Goal: Navigation & Orientation: Find specific page/section

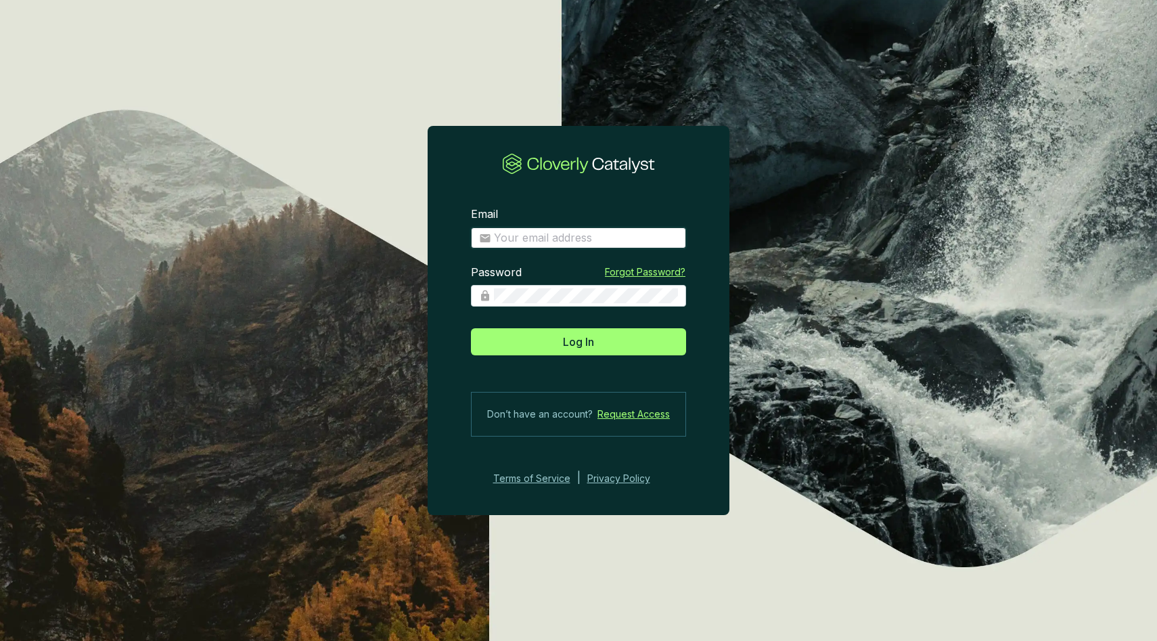
click at [564, 242] on input "Email" at bounding box center [586, 238] width 184 height 15
type input "[EMAIL_ADDRESS][DOMAIN_NAME]"
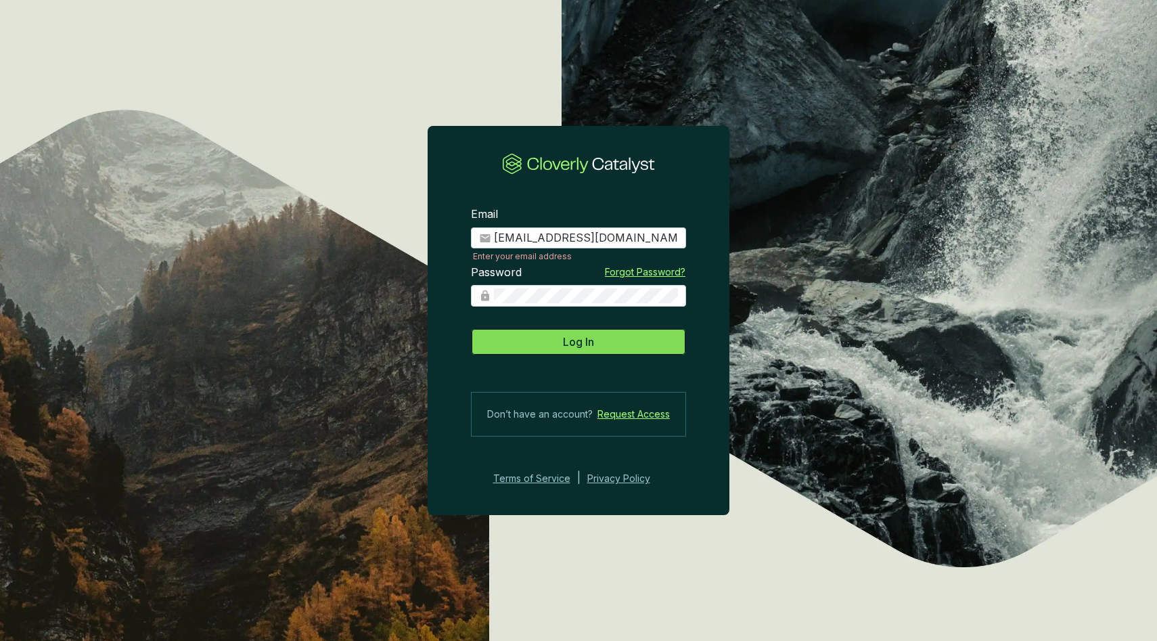
click at [570, 337] on span "Log In" at bounding box center [578, 342] width 31 height 16
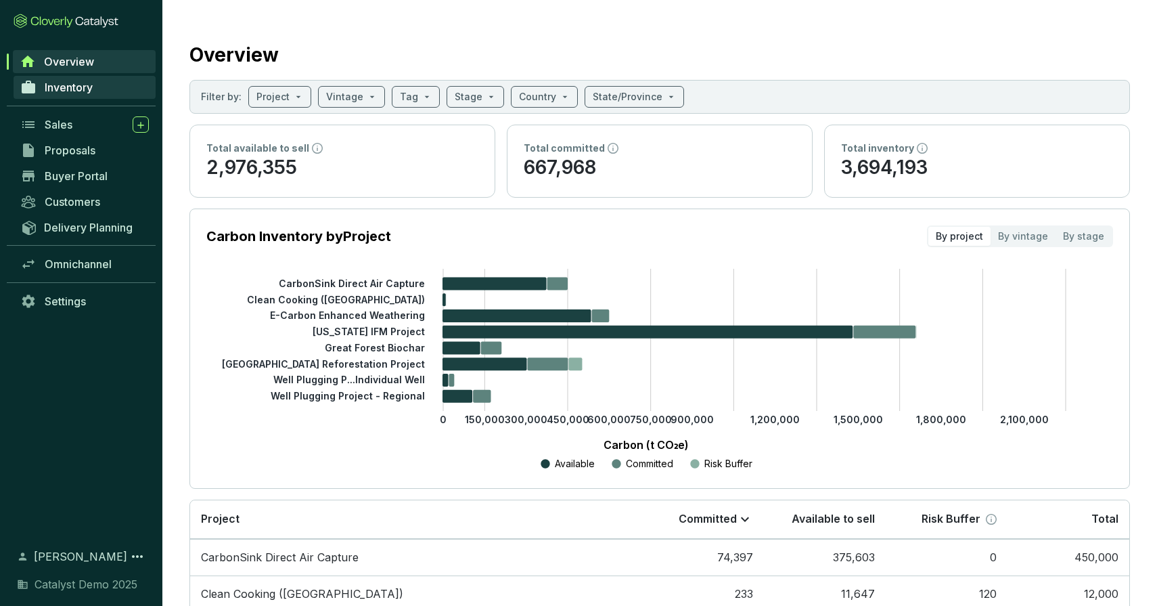
click at [87, 85] on span "Inventory" at bounding box center [69, 88] width 48 height 14
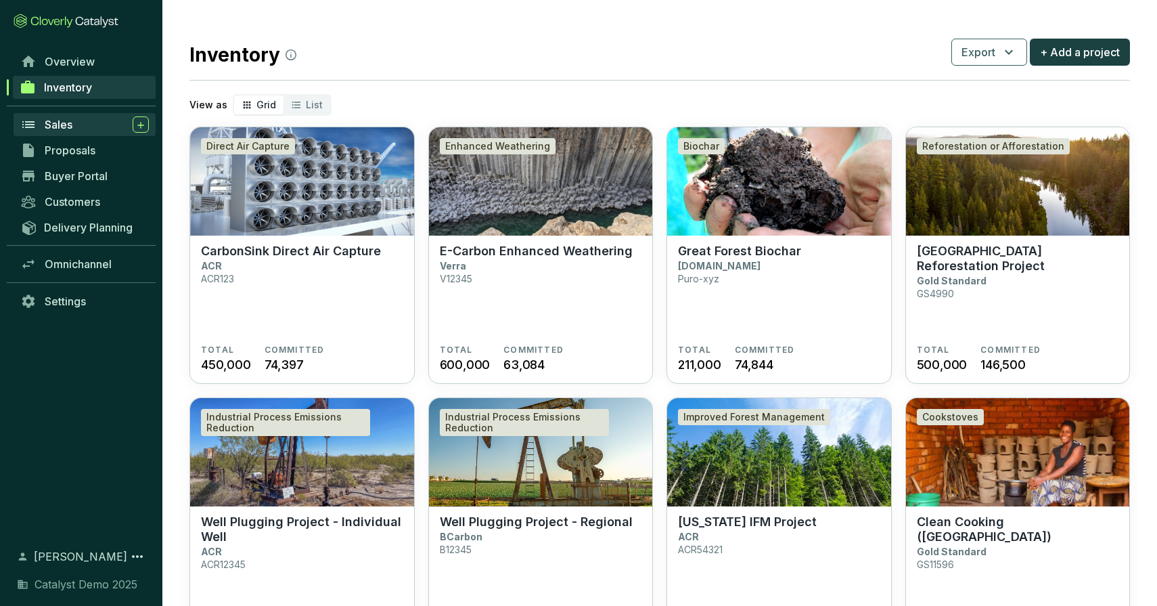
click at [73, 122] on div "Sales" at bounding box center [97, 124] width 104 height 16
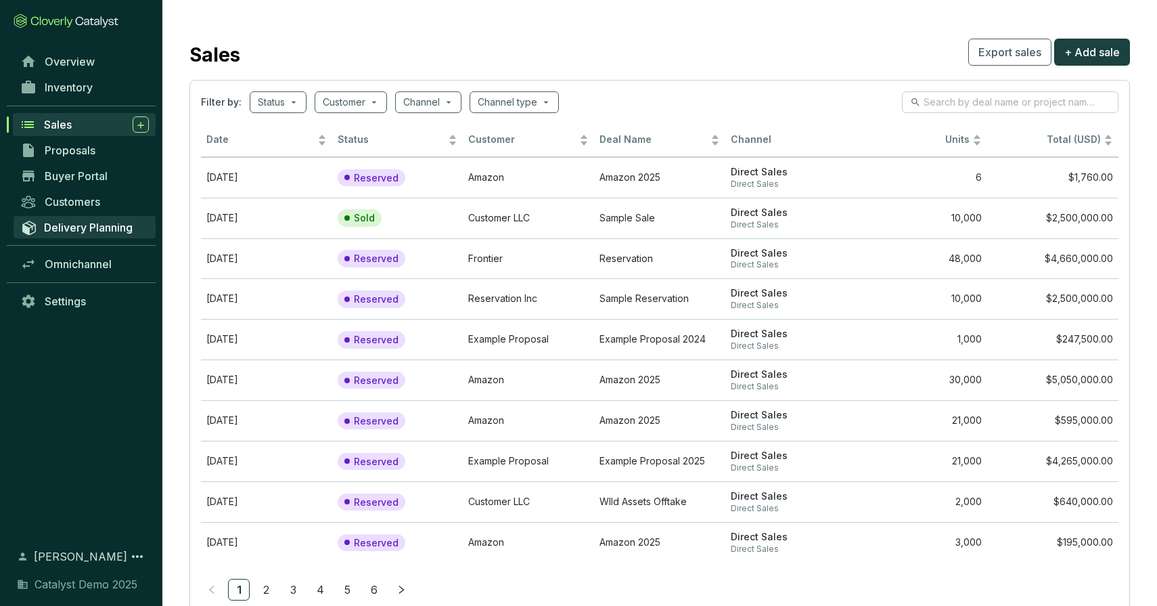
click at [85, 223] on span "Delivery Planning" at bounding box center [88, 228] width 89 height 14
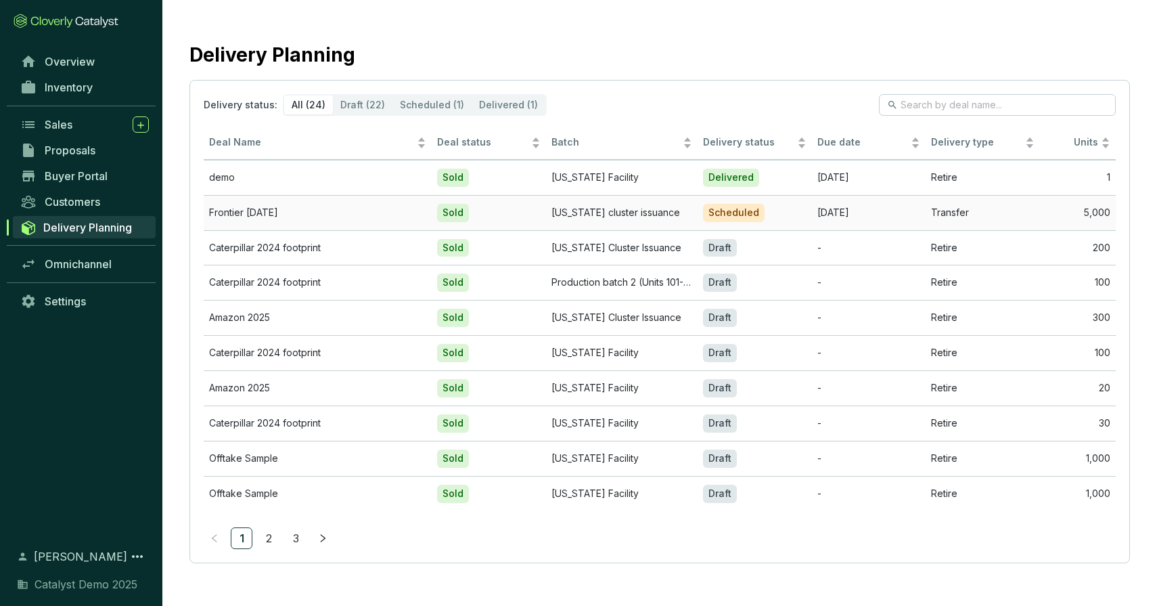
click at [1004, 217] on td "Transfer" at bounding box center [983, 212] width 114 height 35
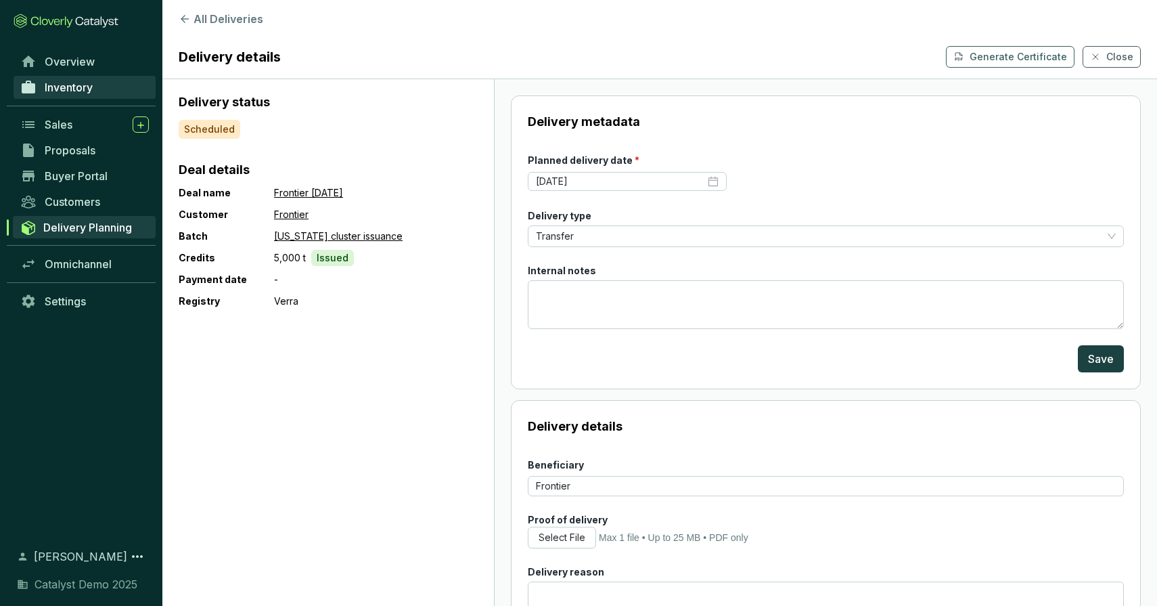
click at [71, 87] on span "Inventory" at bounding box center [69, 88] width 48 height 14
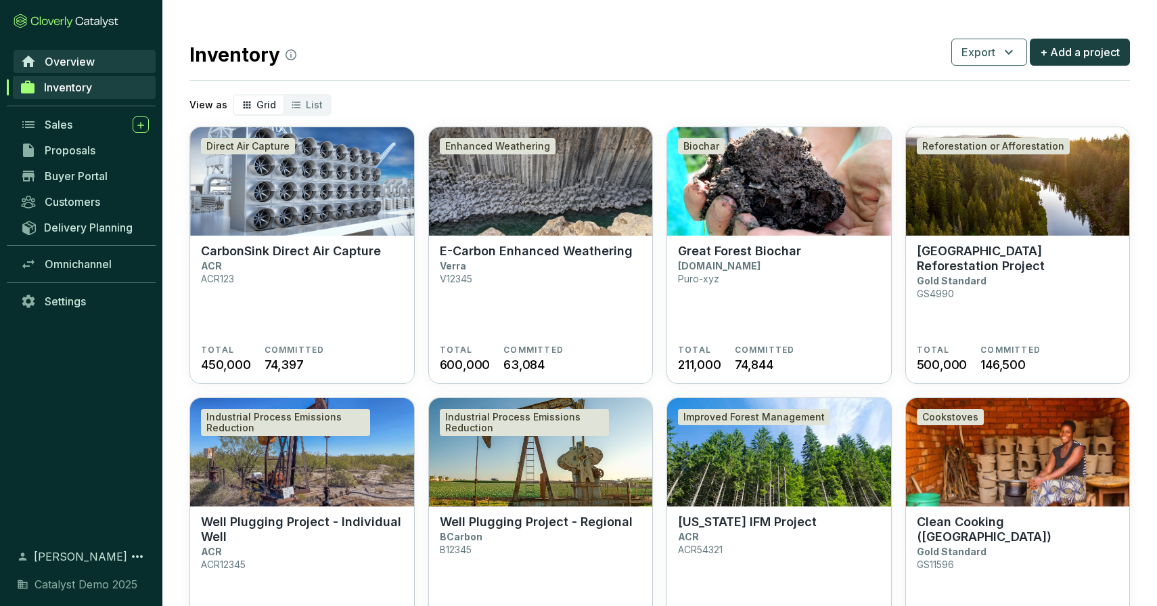
click at [80, 66] on span "Overview" at bounding box center [70, 62] width 50 height 14
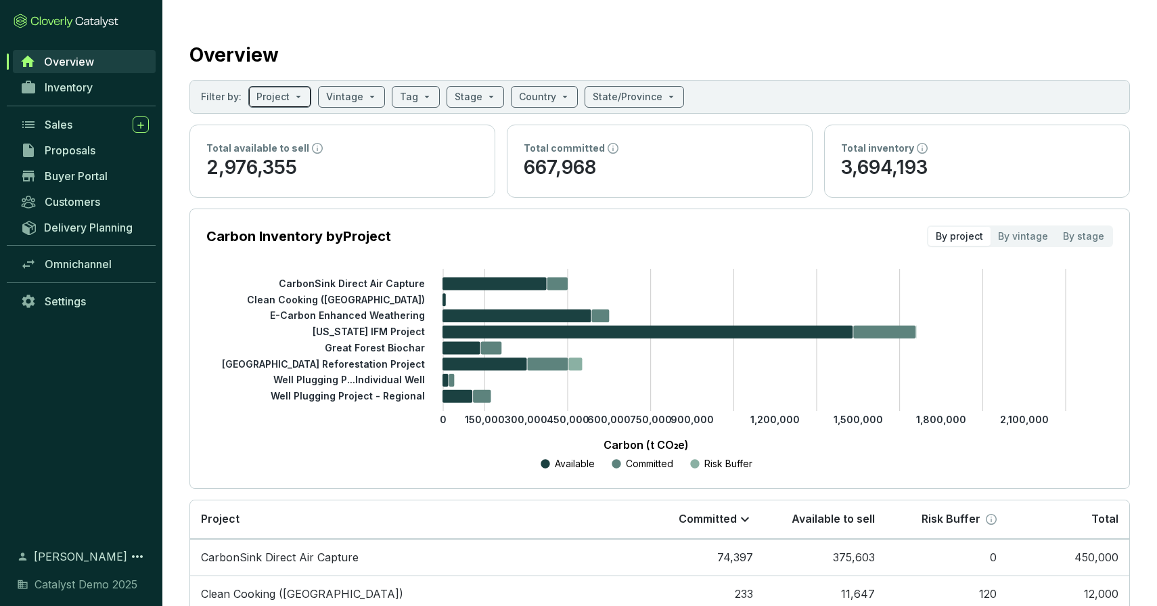
click at [294, 99] on span at bounding box center [279, 97] width 47 height 20
click at [225, 282] on icon "0 150,000 300,000 450,000 600,000 750,000 900,000 1,200,000 1,500,000 1,800,000…" at bounding box center [646, 370] width 907 height 203
click at [74, 147] on span "Proposals" at bounding box center [70, 150] width 51 height 14
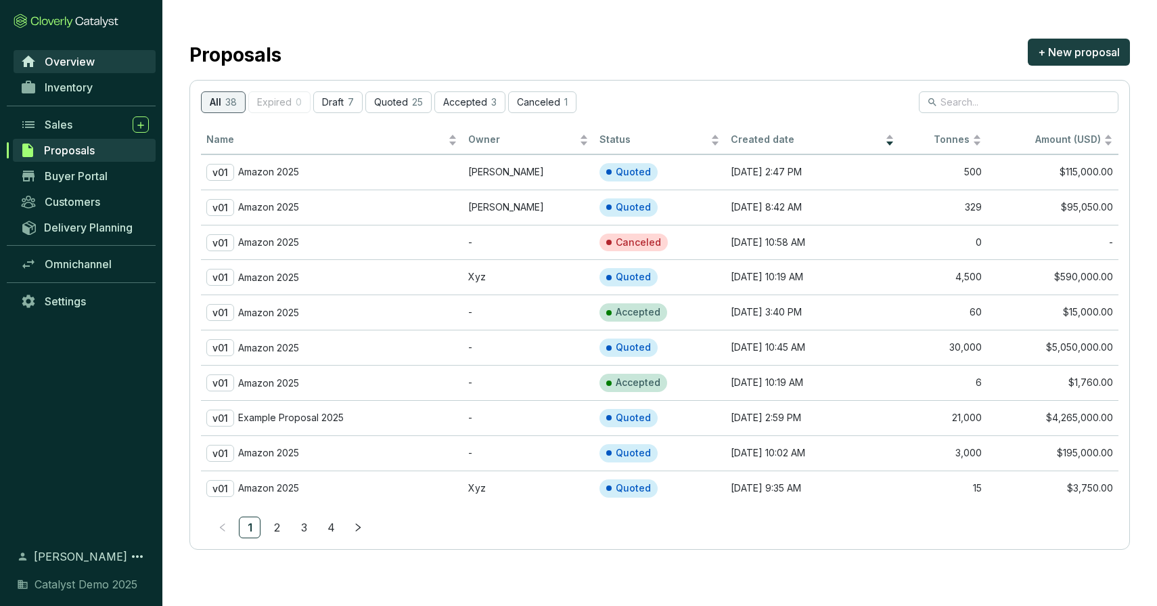
click at [78, 55] on span "Overview" at bounding box center [70, 62] width 50 height 14
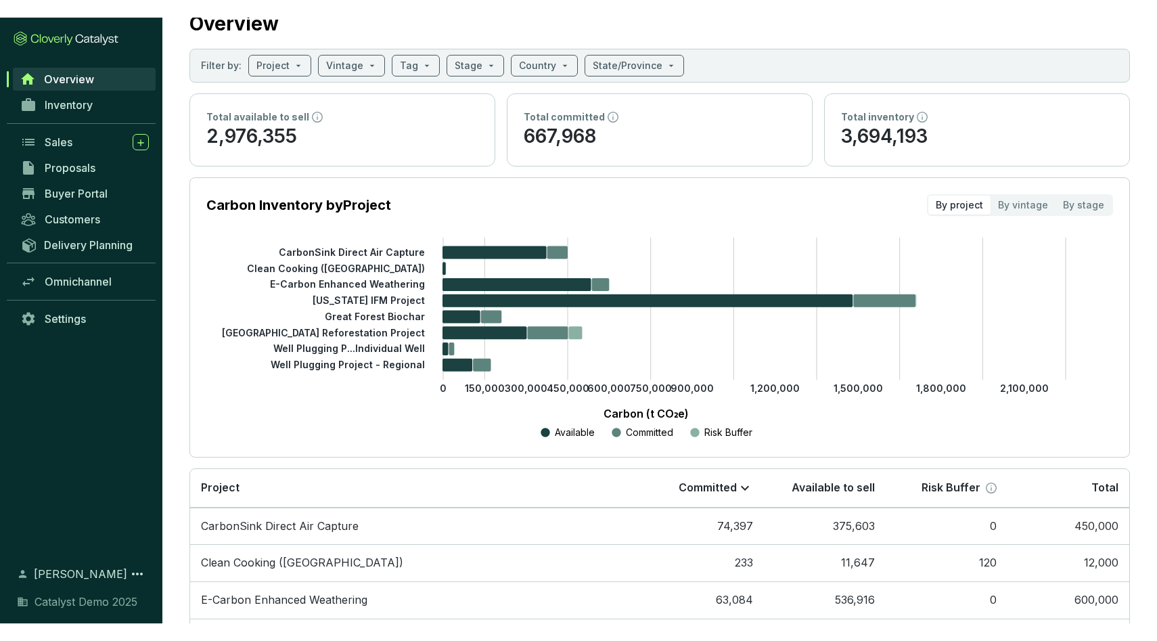
scroll to position [50, 0]
